Goal: Task Accomplishment & Management: Use online tool/utility

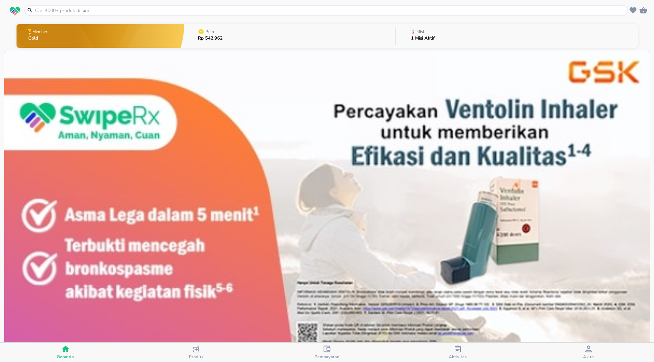
click at [416, 36] on p "1 Misi Aktif" at bounding box center [423, 38] width 24 height 4
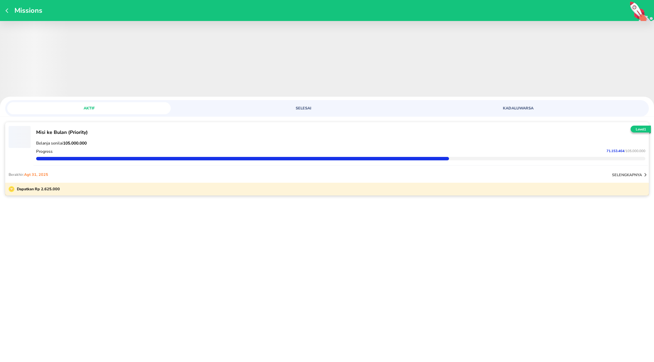
click at [622, 176] on p "selengkapnya" at bounding box center [627, 174] width 30 height 5
